Goal: Transaction & Acquisition: Purchase product/service

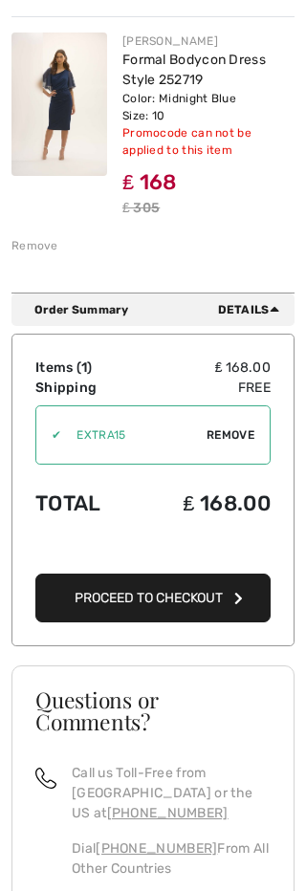
scroll to position [278, 0]
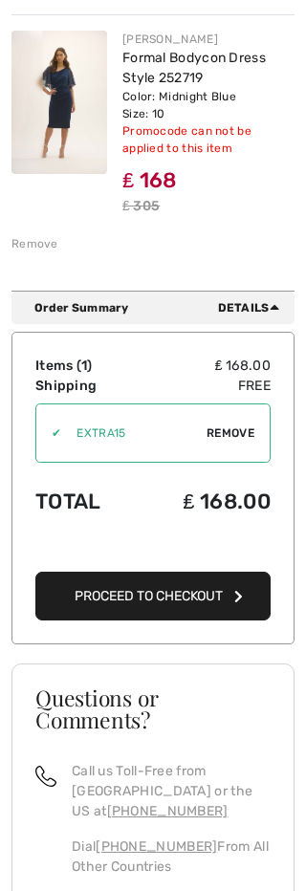
click at [204, 589] on span "Proceed to Checkout" at bounding box center [149, 597] width 148 height 16
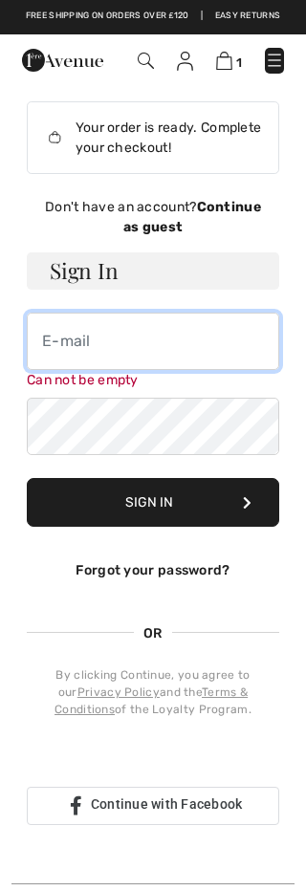
click at [54, 341] on input "email" at bounding box center [153, 341] width 252 height 57
type input "[EMAIL_ADDRESS][DOMAIN_NAME]"
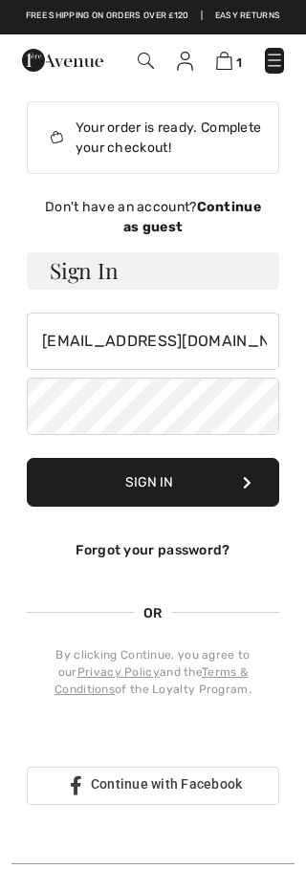
click at [159, 491] on button "Sign In" at bounding box center [153, 482] width 252 height 49
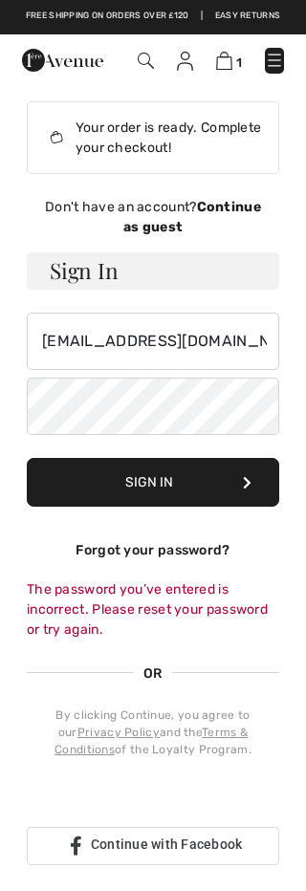
click at [101, 269] on h3 "Sign In" at bounding box center [153, 270] width 252 height 37
click at [61, 248] on div "Don't have an account? Continue as guest Sign In vivianredfern@btinternet.com S…" at bounding box center [153, 531] width 252 height 668
click at [238, 485] on button "Sign In" at bounding box center [153, 482] width 252 height 49
click at [96, 792] on div "Sign in with Google. Opens in new tab" at bounding box center [172, 800] width 291 height 42
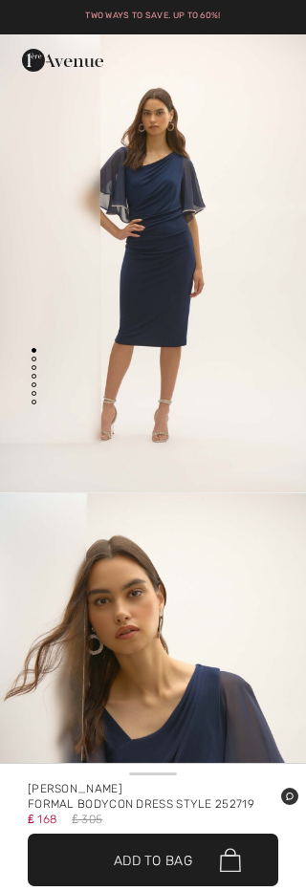
click at [176, 847] on span "✔ Added to Bag Add to Bag" at bounding box center [153, 859] width 250 height 53
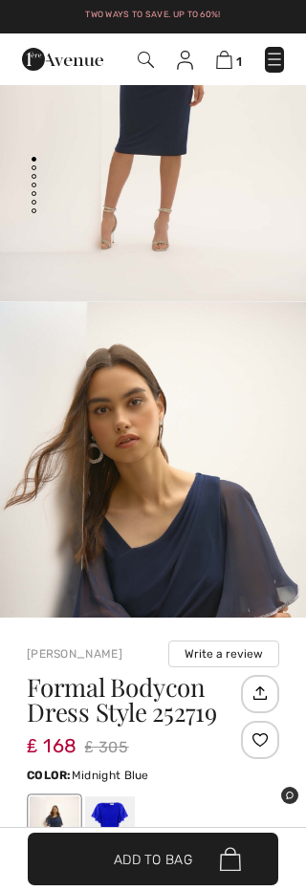
scroll to position [941, 0]
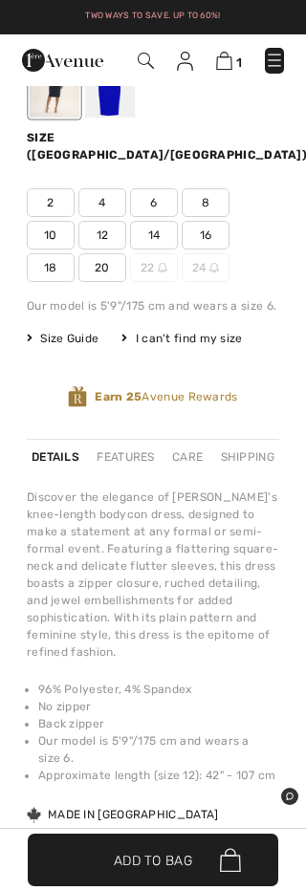
click at [46, 221] on span "10" at bounding box center [51, 235] width 48 height 29
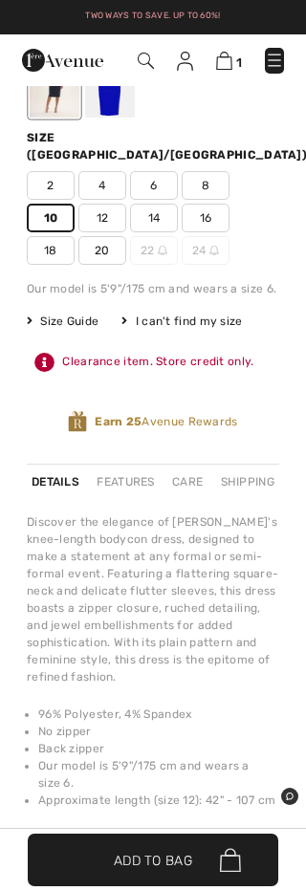
click at [224, 861] on img at bounding box center [230, 860] width 21 height 25
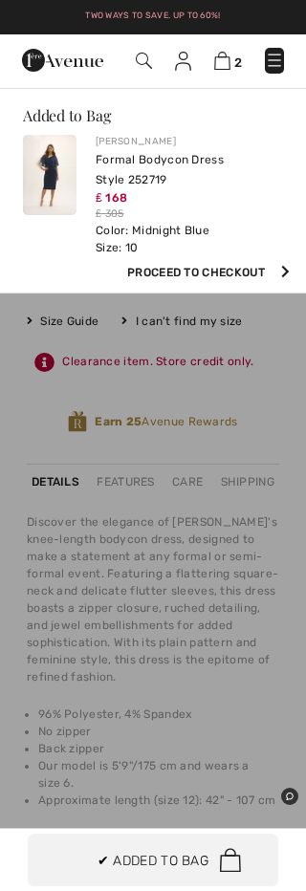
scroll to position [0, 0]
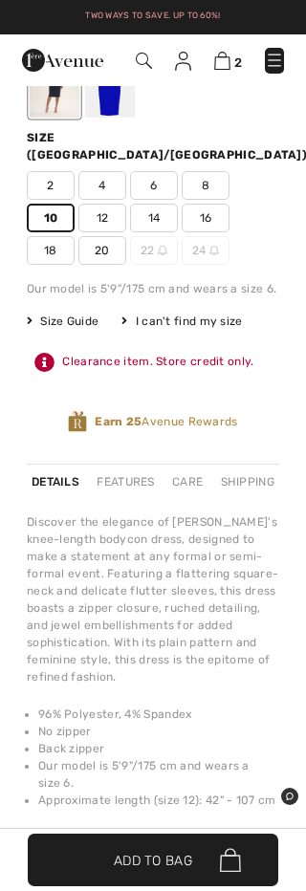
click at [228, 51] on link "2" at bounding box center [228, 61] width 28 height 20
click at [215, 65] on img at bounding box center [222, 61] width 16 height 18
click at [269, 51] on img at bounding box center [274, 60] width 19 height 19
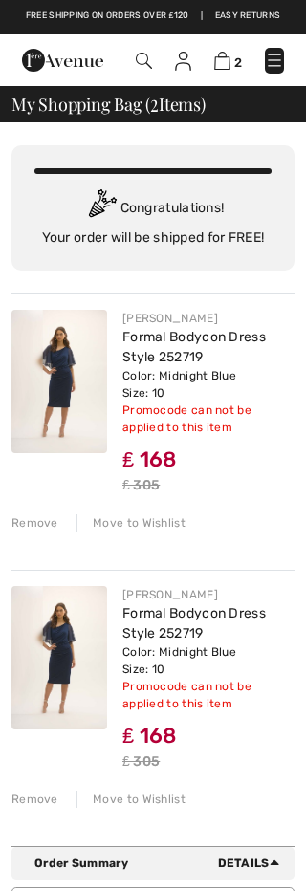
click at [45, 802] on div "Remove" at bounding box center [34, 798] width 47 height 17
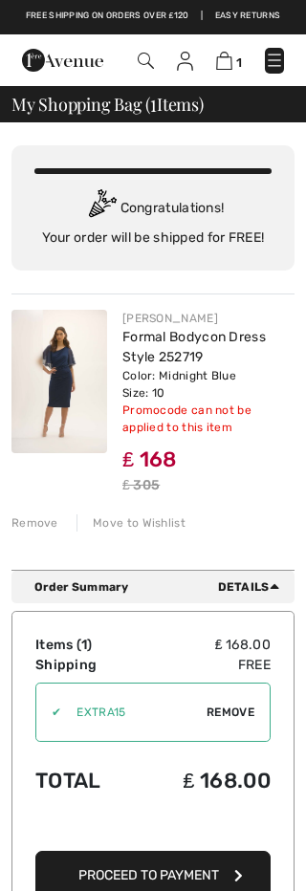
click at [228, 865] on button "Proceed to Payment" at bounding box center [152, 875] width 235 height 49
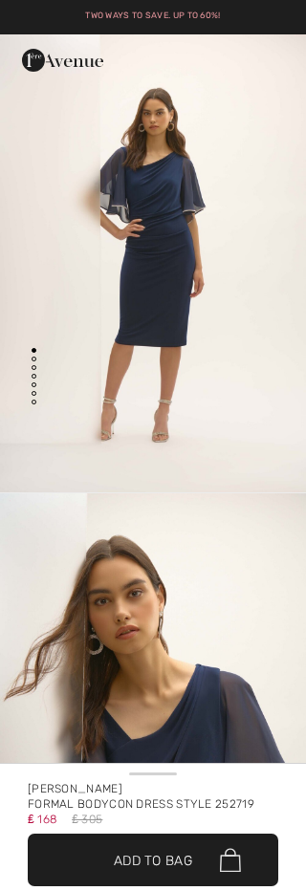
checkbox input "true"
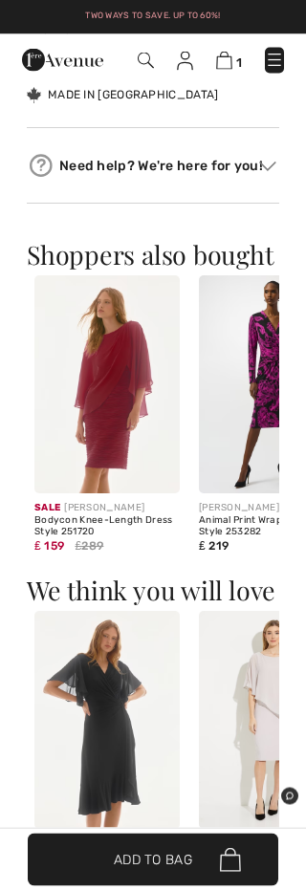
scroll to position [1645, 0]
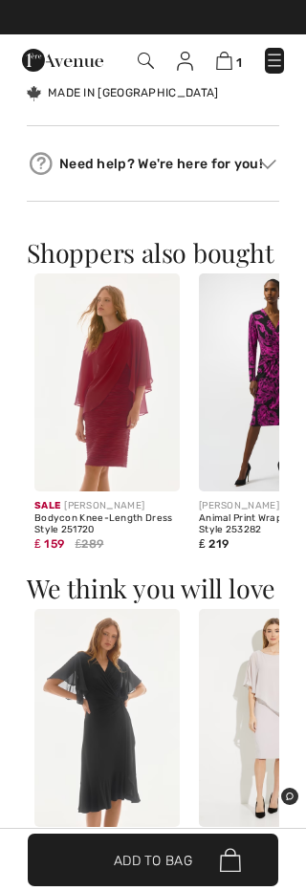
click at [111, 392] on img at bounding box center [106, 382] width 145 height 218
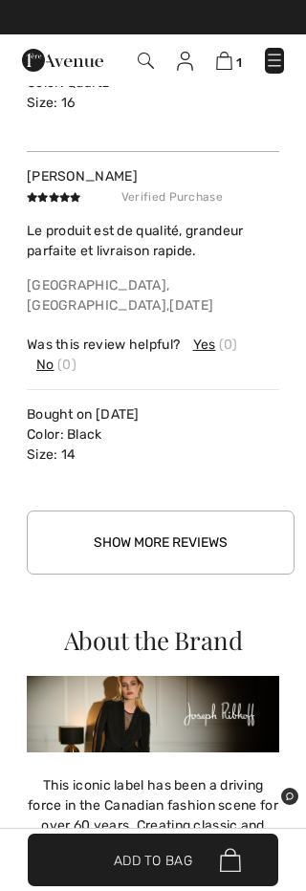
scroll to position [3750, 0]
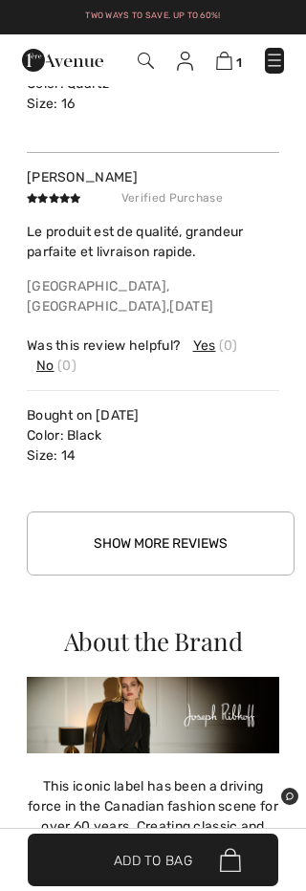
click at [219, 70] on img at bounding box center [224, 61] width 16 height 18
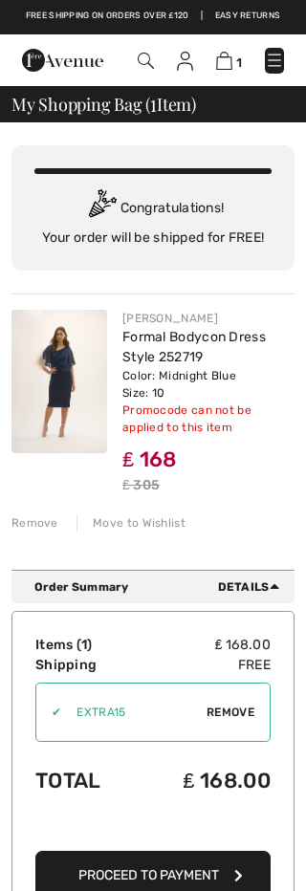
click at [178, 873] on span "Proceed to Payment" at bounding box center [148, 875] width 140 height 16
click at [190, 868] on span "Proceed to Payment" at bounding box center [148, 875] width 140 height 16
click at [253, 871] on button "Proceed to Payment" at bounding box center [152, 875] width 235 height 49
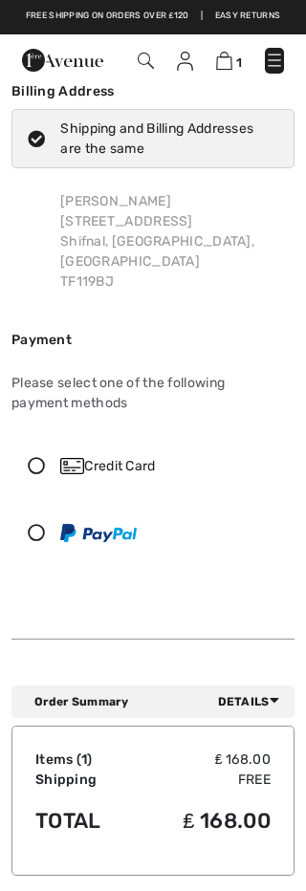
click at [38, 457] on icon at bounding box center [36, 465] width 48 height 17
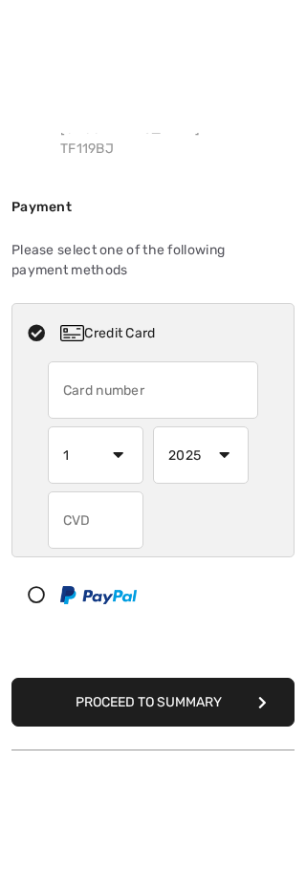
scroll to position [161, 0]
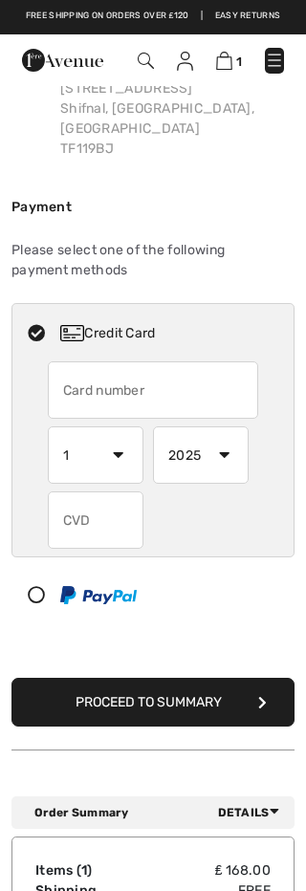
click at [82, 361] on input "text" at bounding box center [153, 389] width 211 height 57
type input "5187913507766804"
click at [136, 437] on select "1 2 3 4 5 6 7 8 9 10 11 12" at bounding box center [96, 454] width 96 height 57
select select "5"
click at [226, 431] on select "2025 2026 2027 2028 2029 2030 2031 2032 2033 2034 2035" at bounding box center [201, 454] width 96 height 57
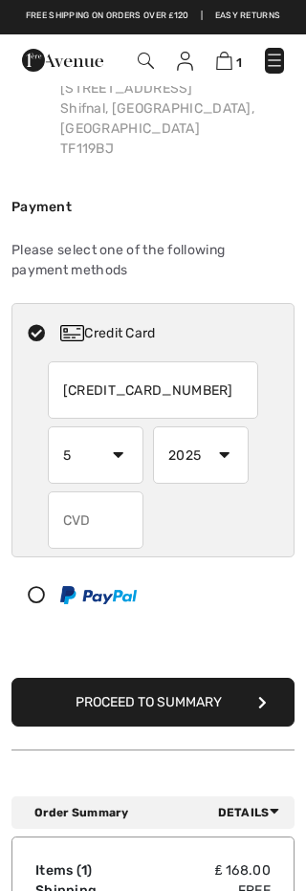
select select "2027"
click at [82, 491] on input "text" at bounding box center [96, 519] width 96 height 57
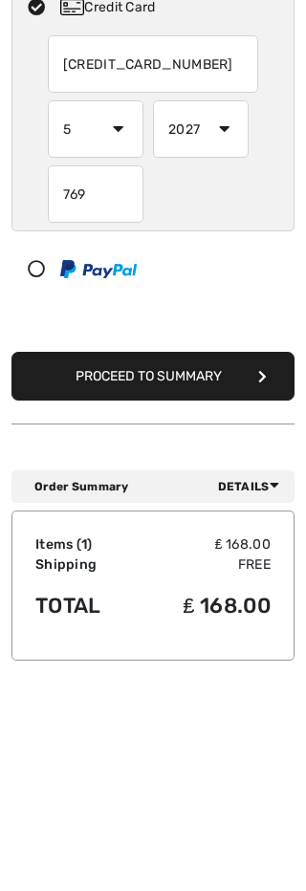
scroll to position [267, 0]
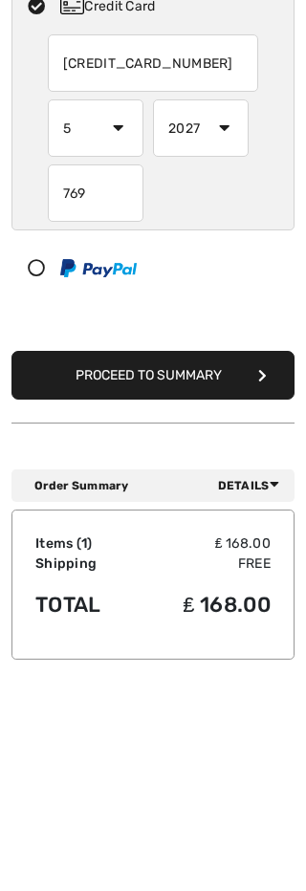
type input "769"
click at [254, 571] on button "Proceed to Summary" at bounding box center [152, 595] width 283 height 49
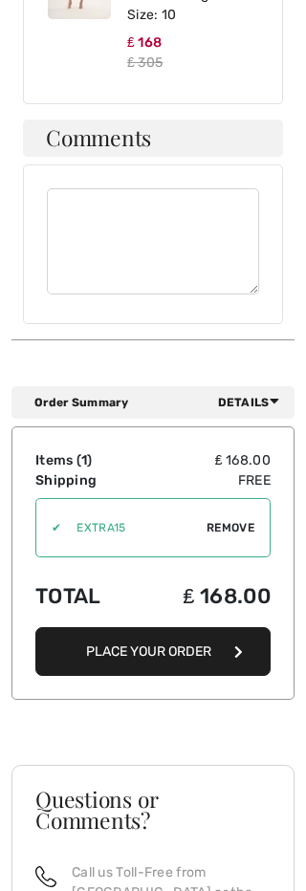
scroll to position [1166, 0]
click at [244, 627] on button "Place Your Order" at bounding box center [152, 651] width 235 height 49
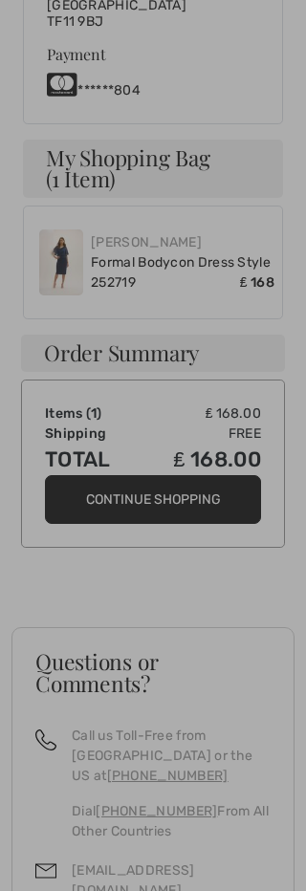
scroll to position [1024, 0]
